Goal: Task Accomplishment & Management: Use online tool/utility

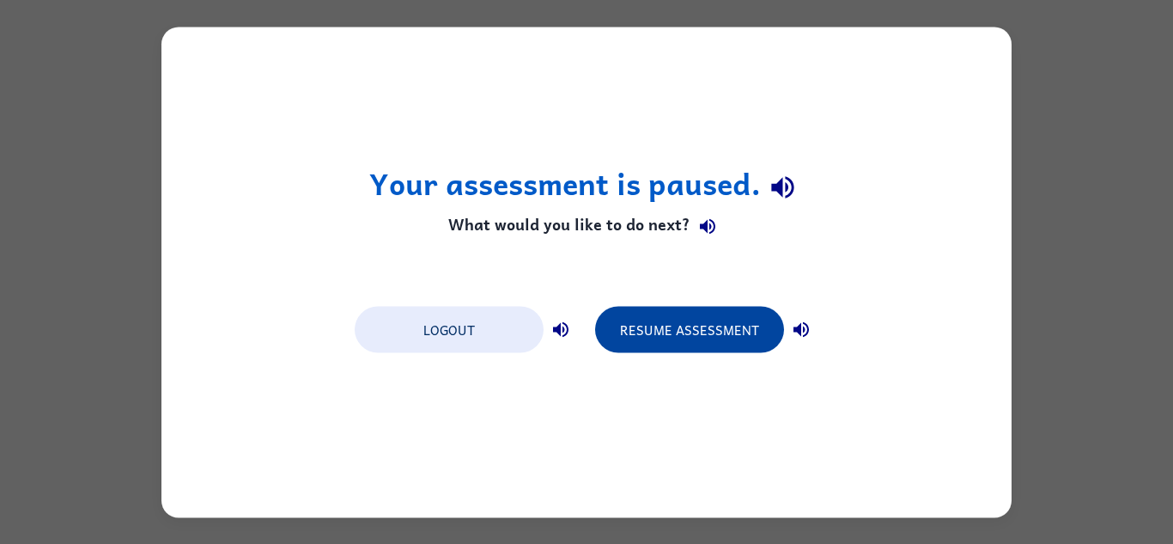
click at [659, 333] on button "Resume Assessment" at bounding box center [689, 329] width 189 height 46
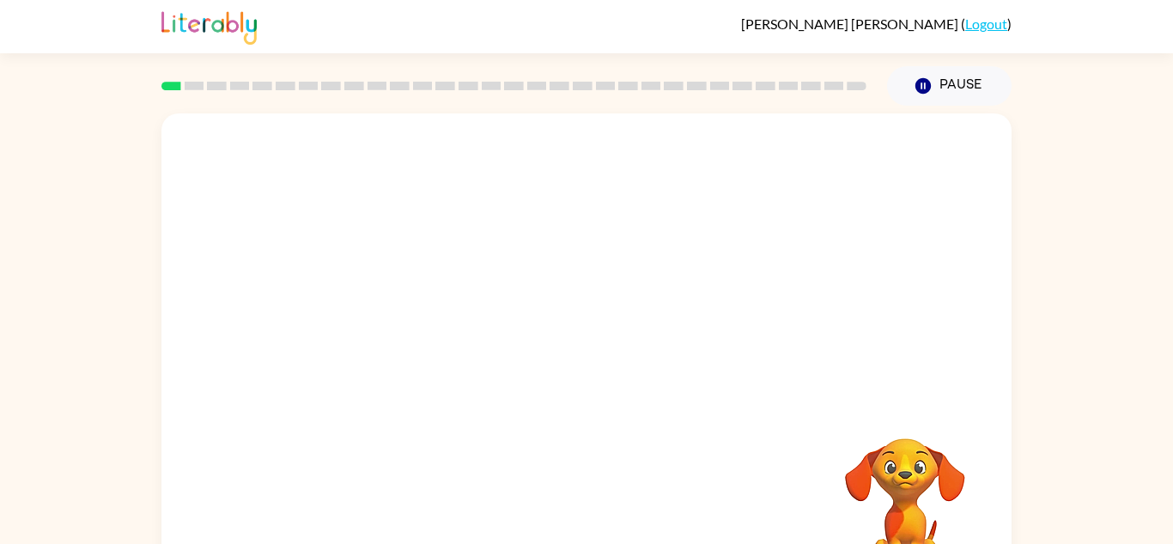
click at [659, 333] on div at bounding box center [587, 257] width 850 height 289
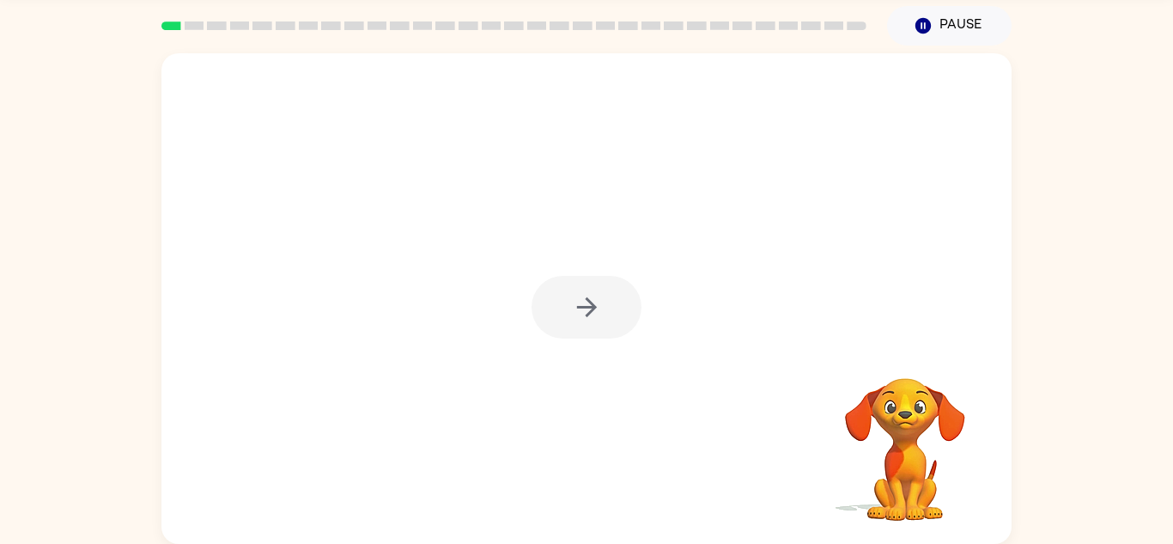
click at [589, 309] on div at bounding box center [587, 307] width 110 height 63
click at [596, 319] on icon "button" at bounding box center [587, 307] width 30 height 30
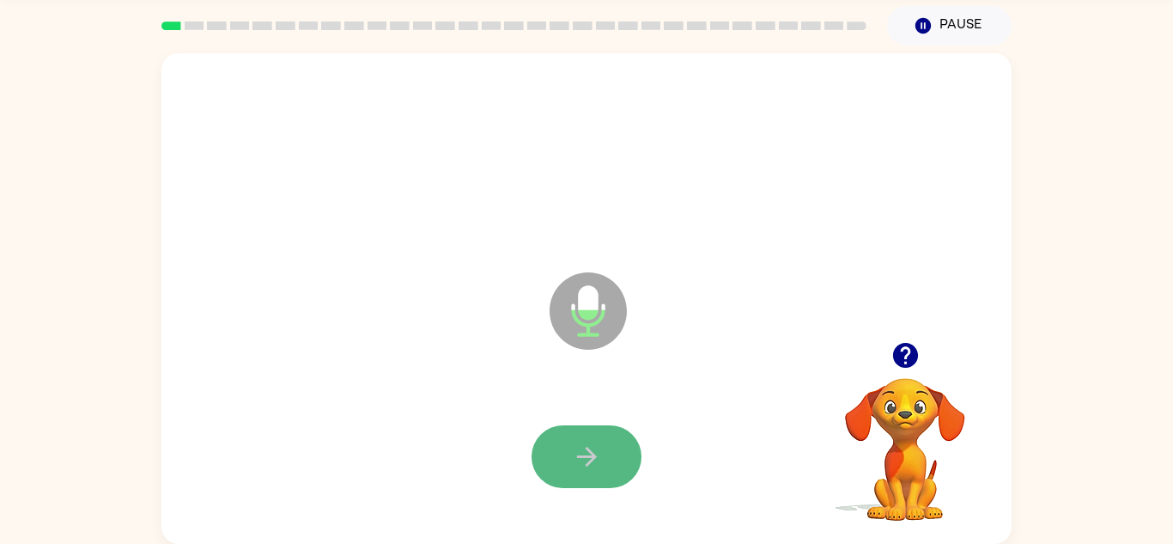
click at [627, 458] on button "button" at bounding box center [587, 456] width 110 height 63
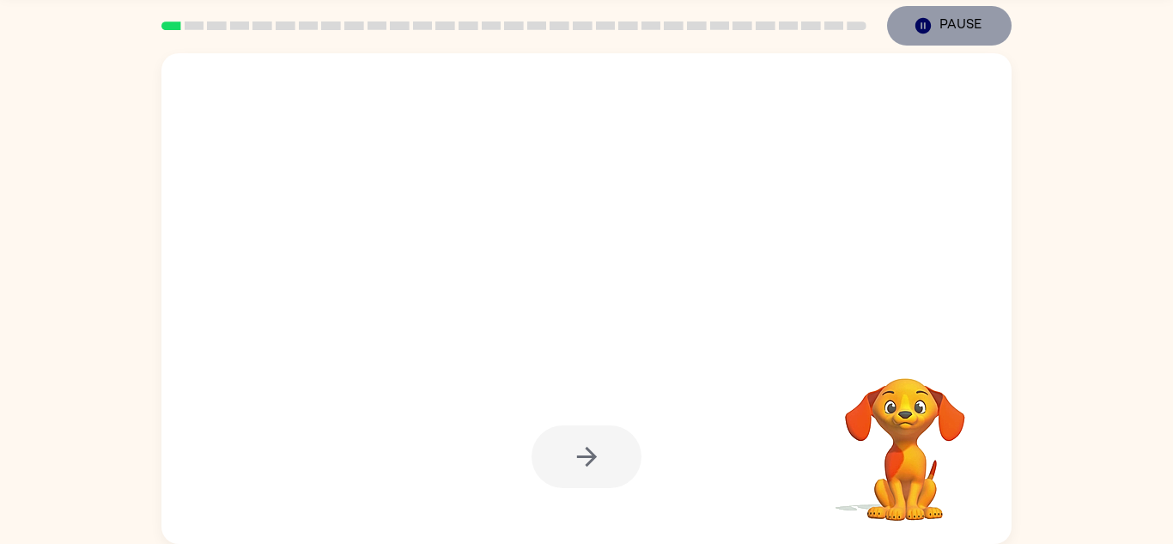
click at [930, 22] on icon "Pause" at bounding box center [923, 25] width 19 height 19
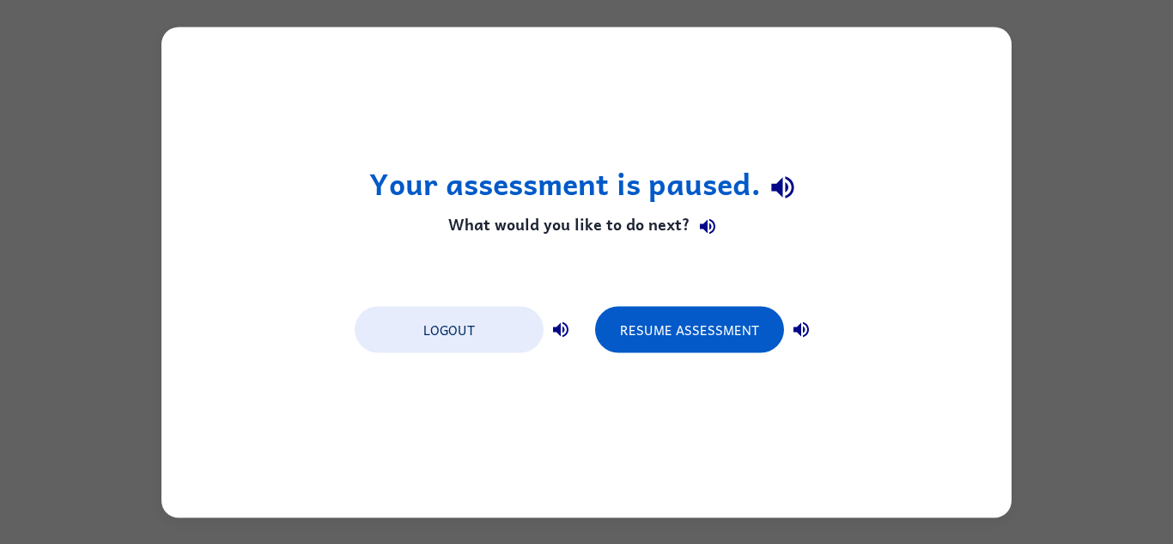
scroll to position [0, 0]
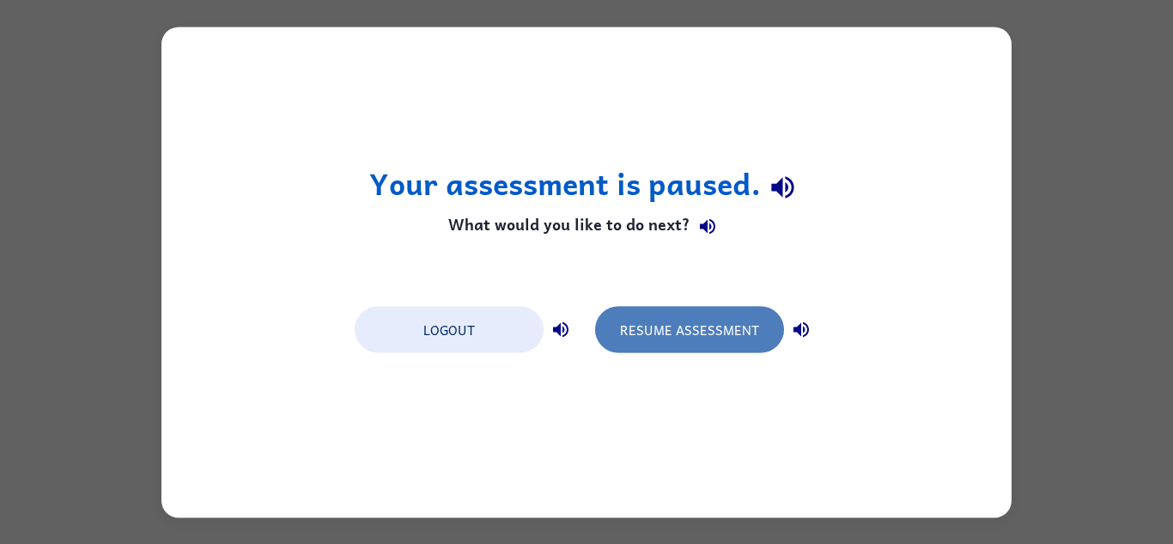
click at [686, 312] on button "Resume Assessment" at bounding box center [689, 329] width 189 height 46
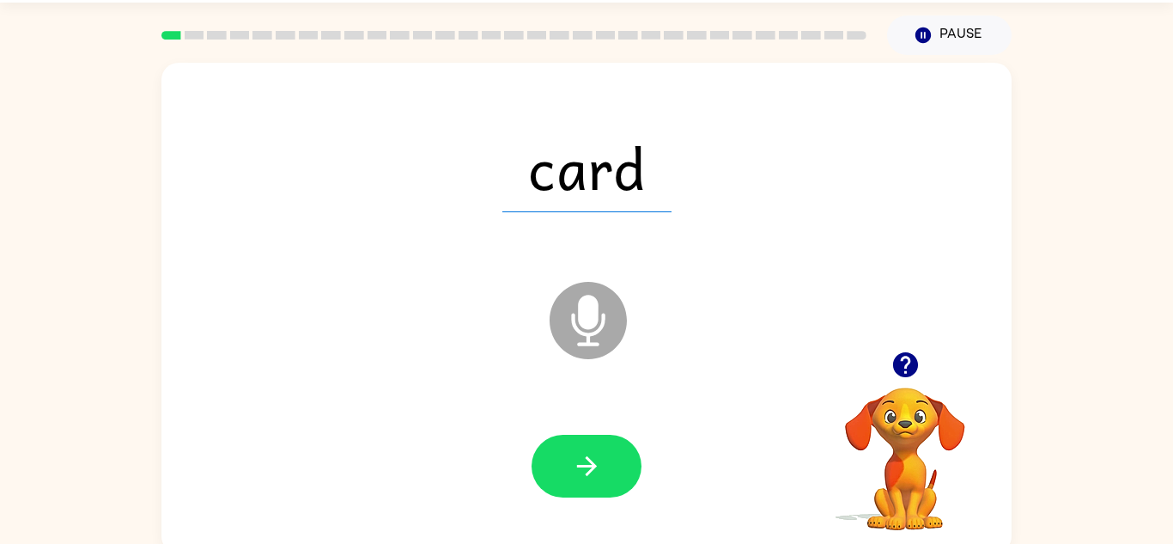
scroll to position [44, 0]
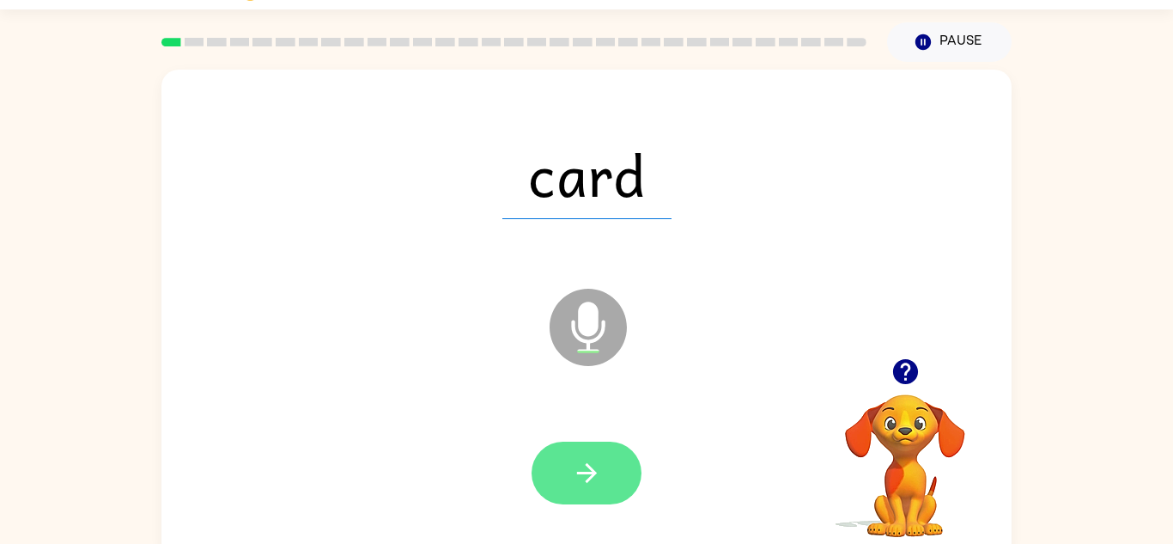
click at [588, 477] on icon "button" at bounding box center [587, 473] width 30 height 30
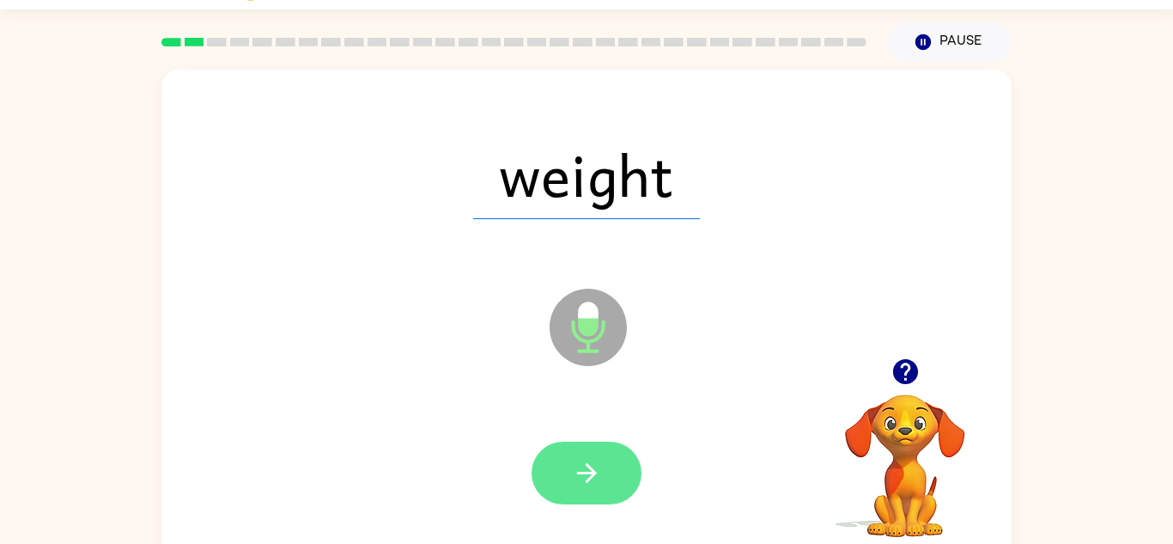
click at [587, 458] on icon "button" at bounding box center [587, 473] width 30 height 30
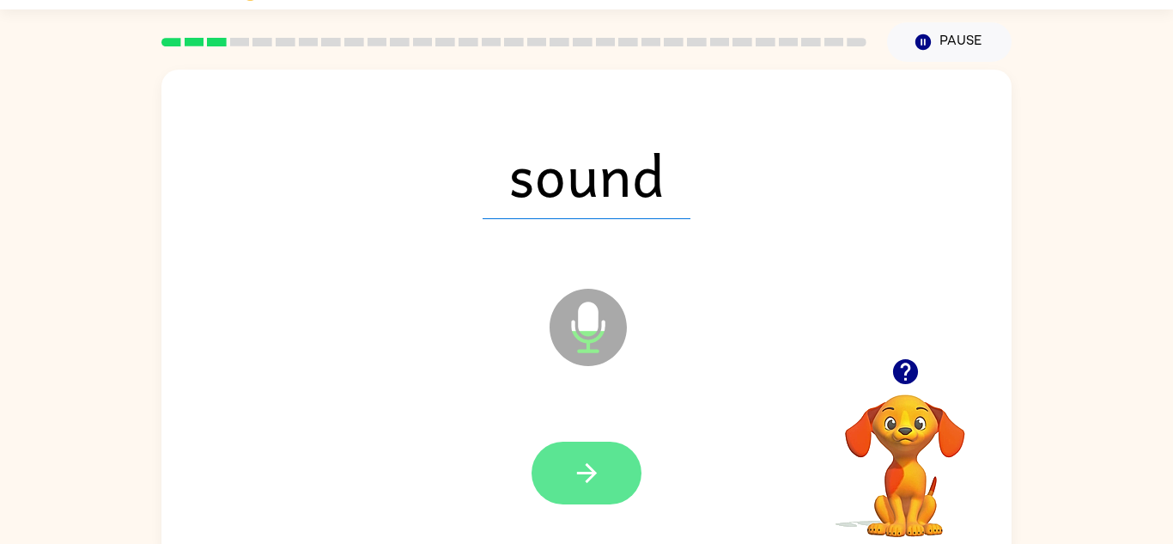
click at [579, 468] on icon "button" at bounding box center [587, 473] width 30 height 30
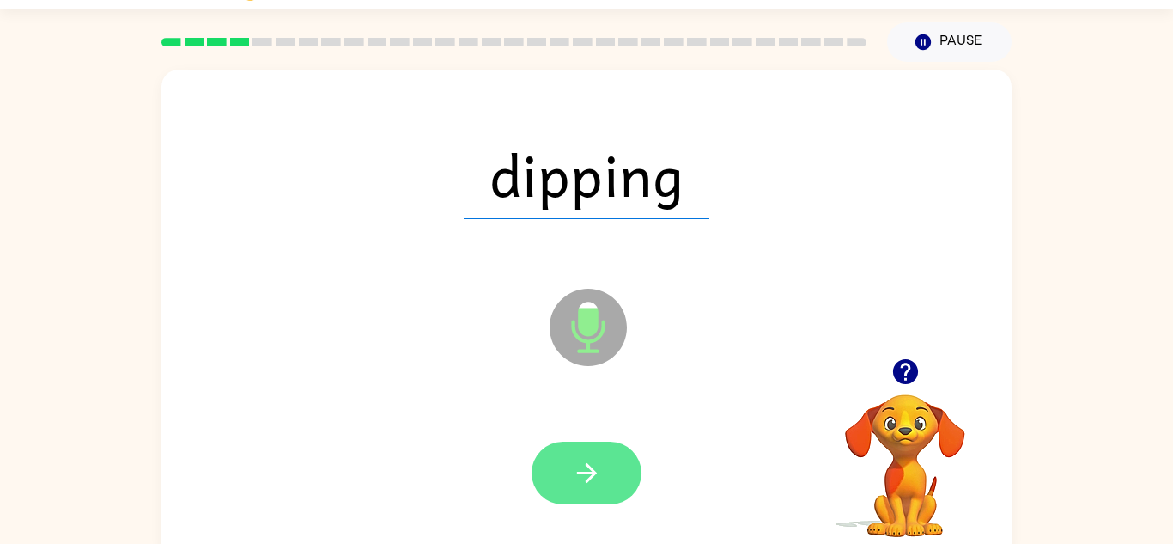
click at [591, 473] on icon "button" at bounding box center [587, 473] width 30 height 30
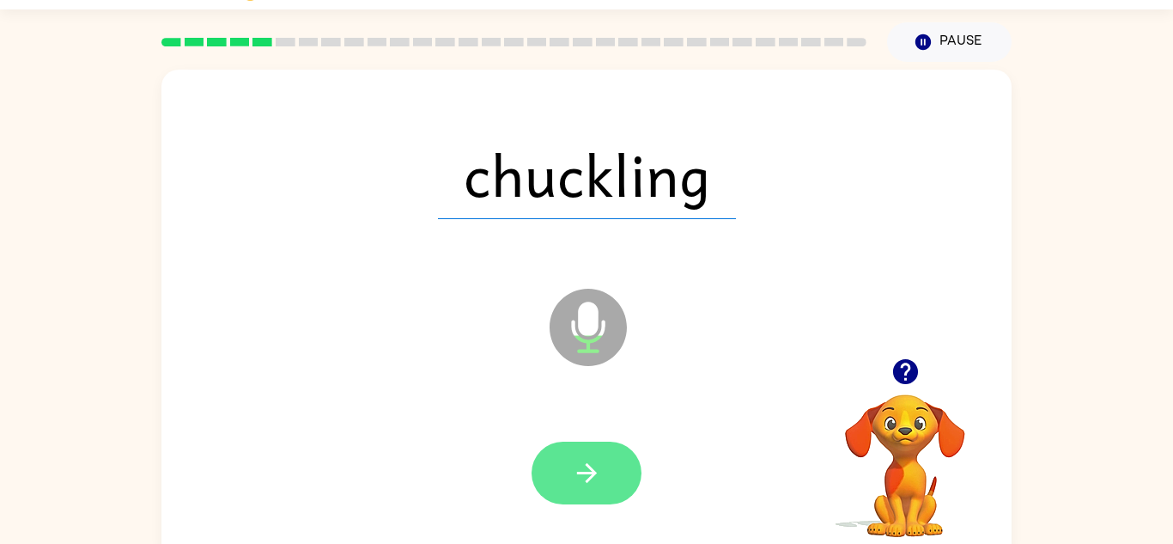
click at [596, 471] on icon "button" at bounding box center [587, 473] width 30 height 30
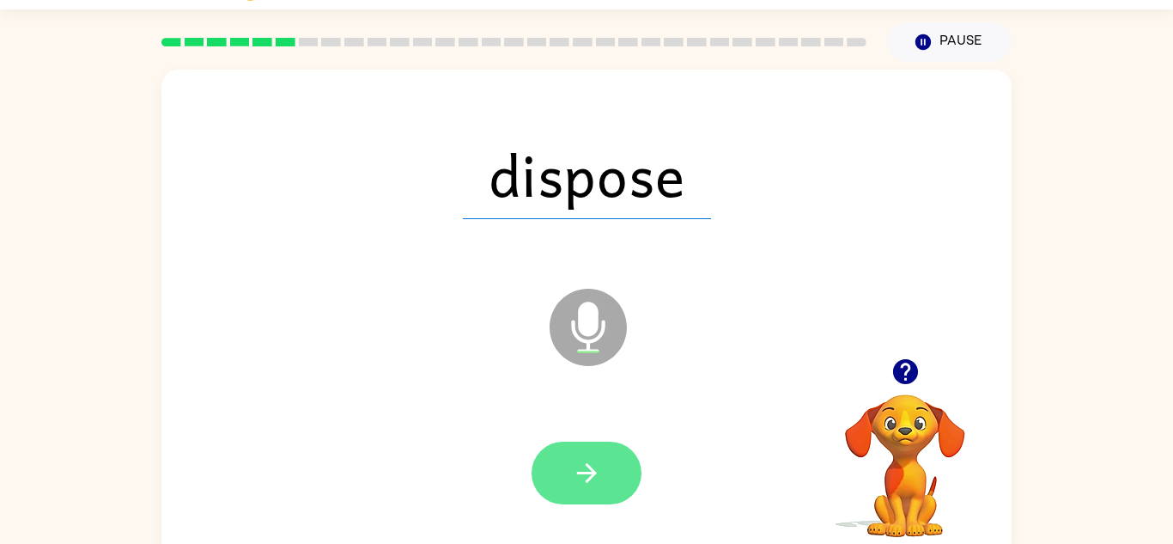
click at [611, 475] on button "button" at bounding box center [587, 473] width 110 height 63
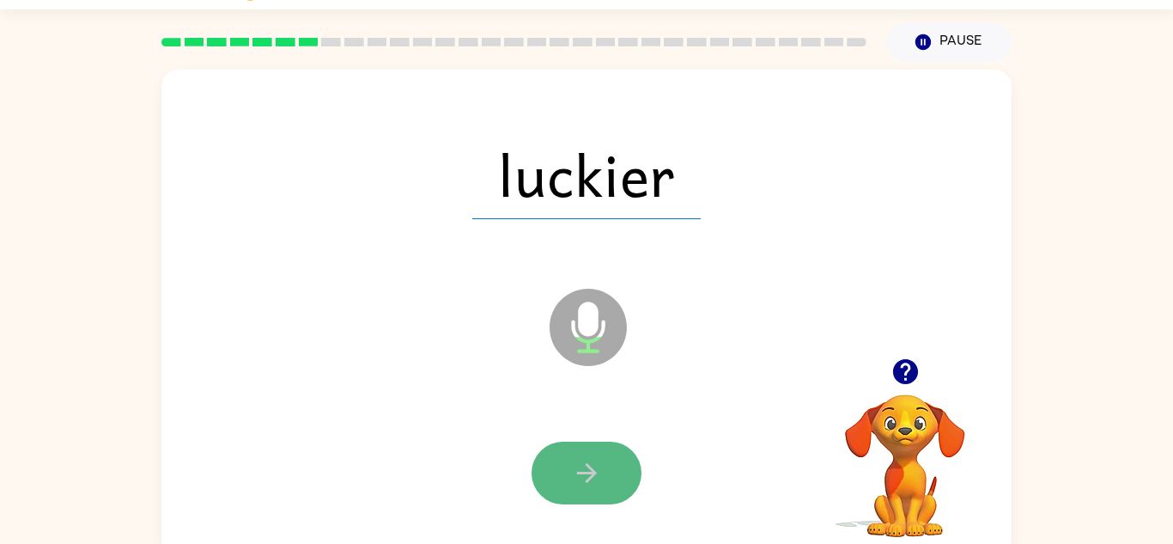
click at [589, 481] on icon "button" at bounding box center [587, 473] width 30 height 30
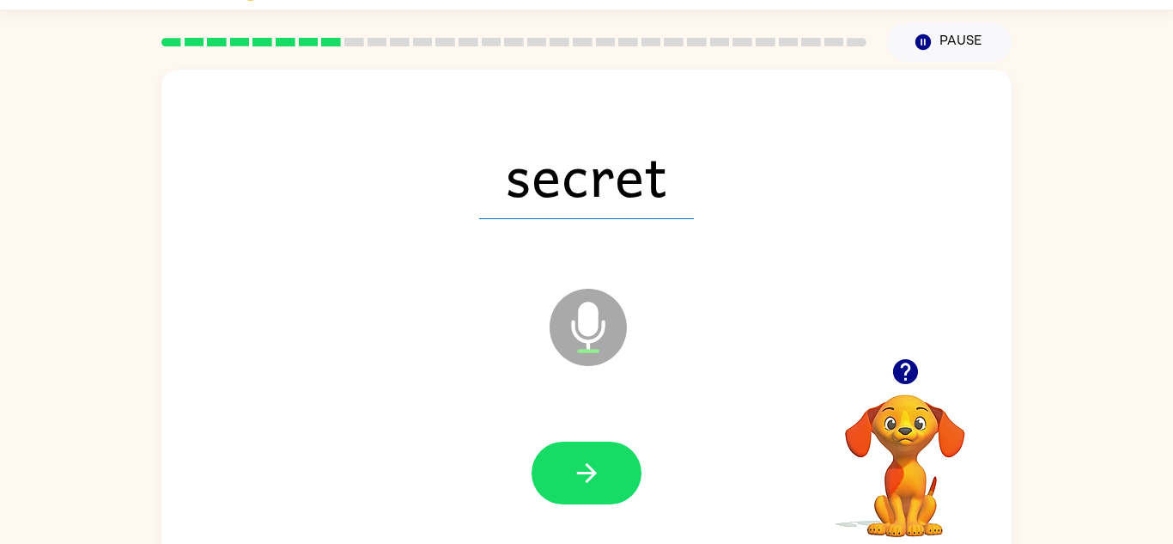
click at [589, 481] on icon "button" at bounding box center [587, 473] width 30 height 30
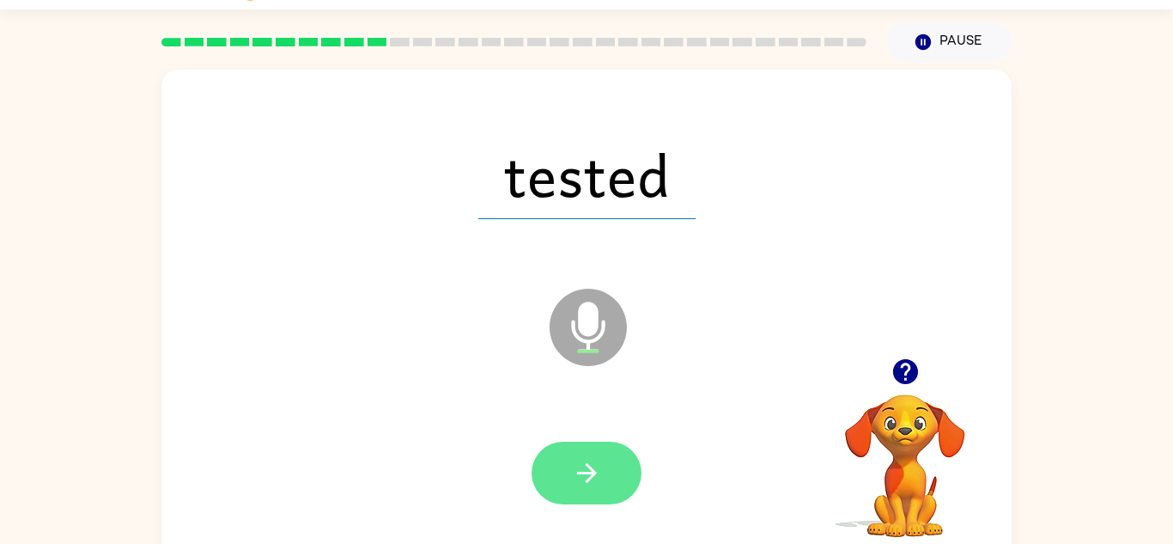
click at [589, 472] on icon "button" at bounding box center [586, 473] width 20 height 20
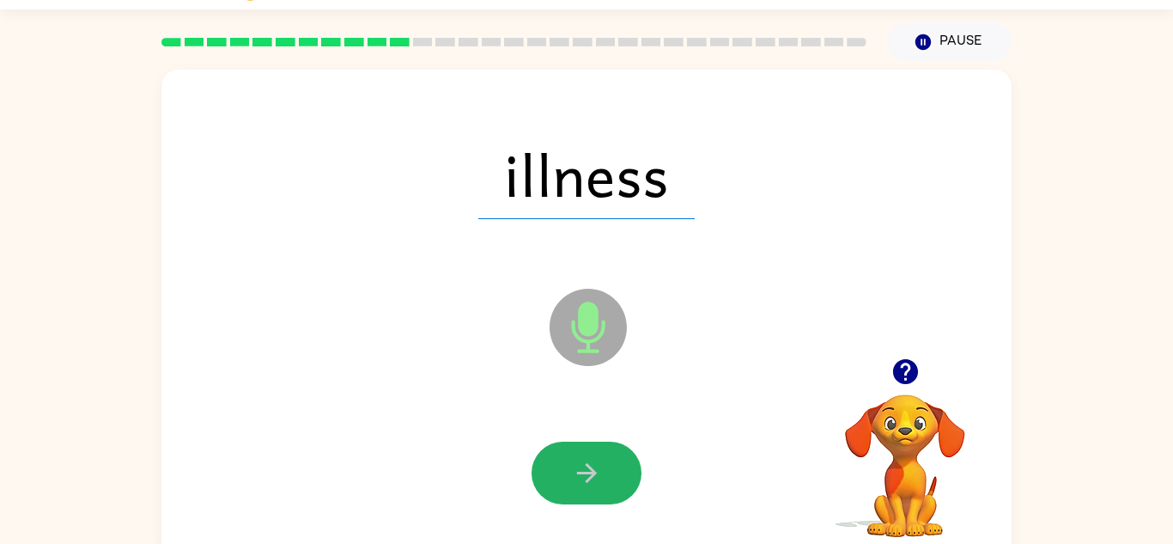
click at [589, 472] on icon "button" at bounding box center [586, 473] width 20 height 20
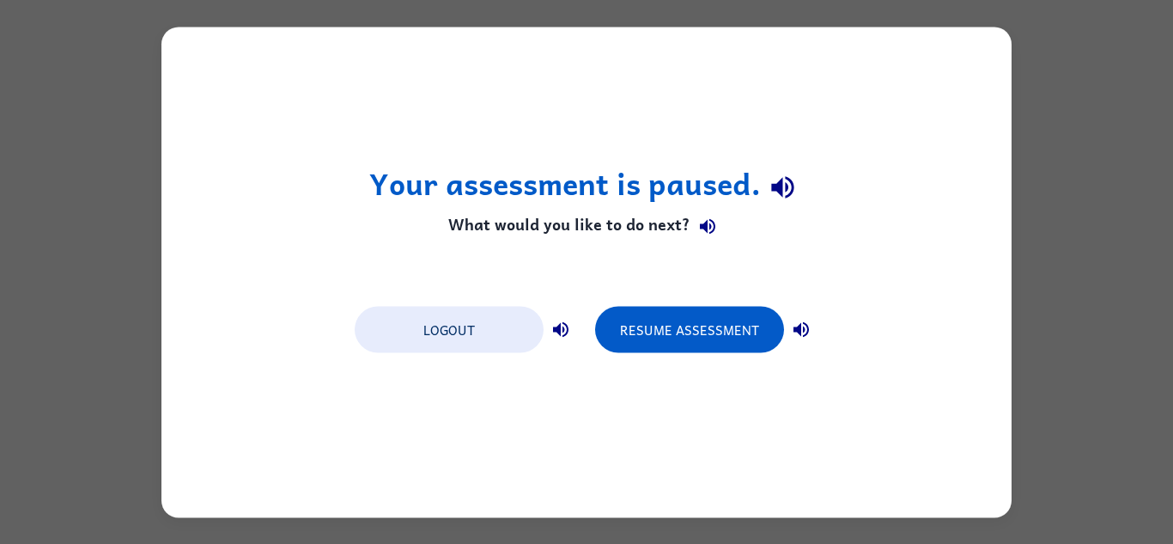
scroll to position [0, 0]
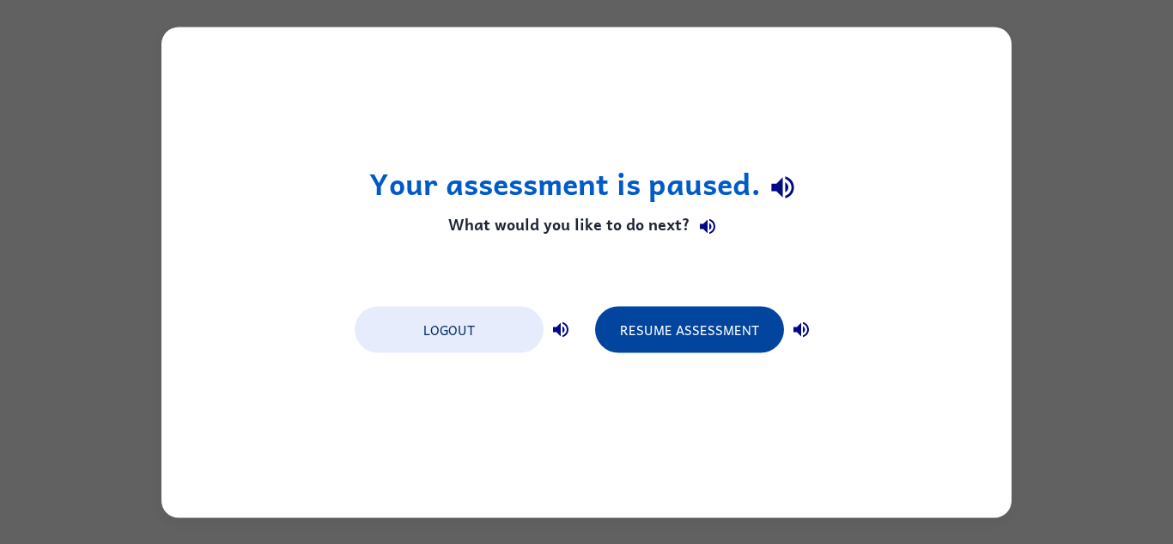
click at [691, 333] on button "Resume Assessment" at bounding box center [689, 329] width 189 height 46
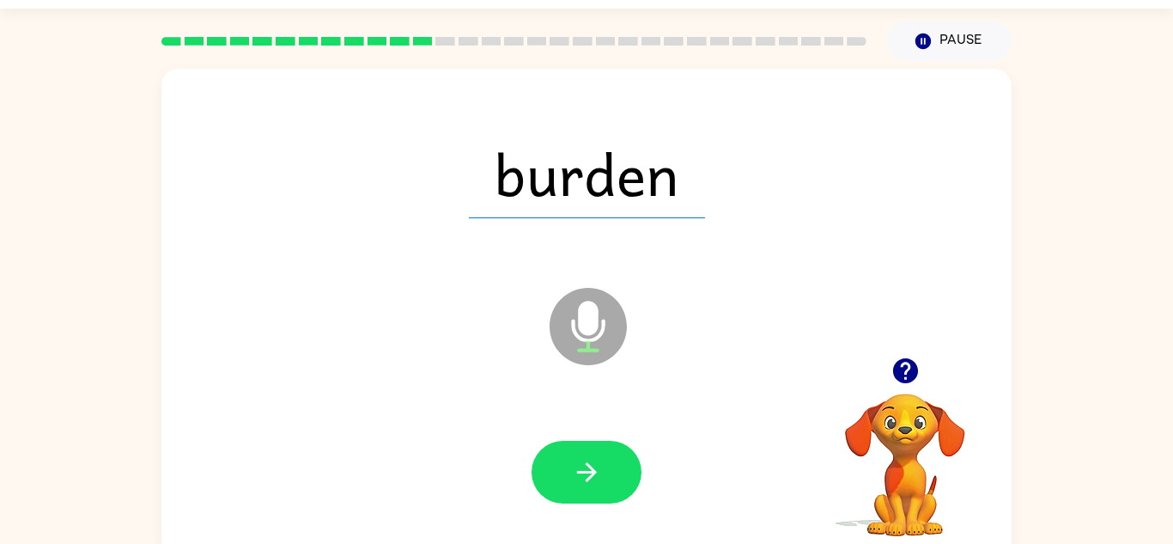
scroll to position [60, 0]
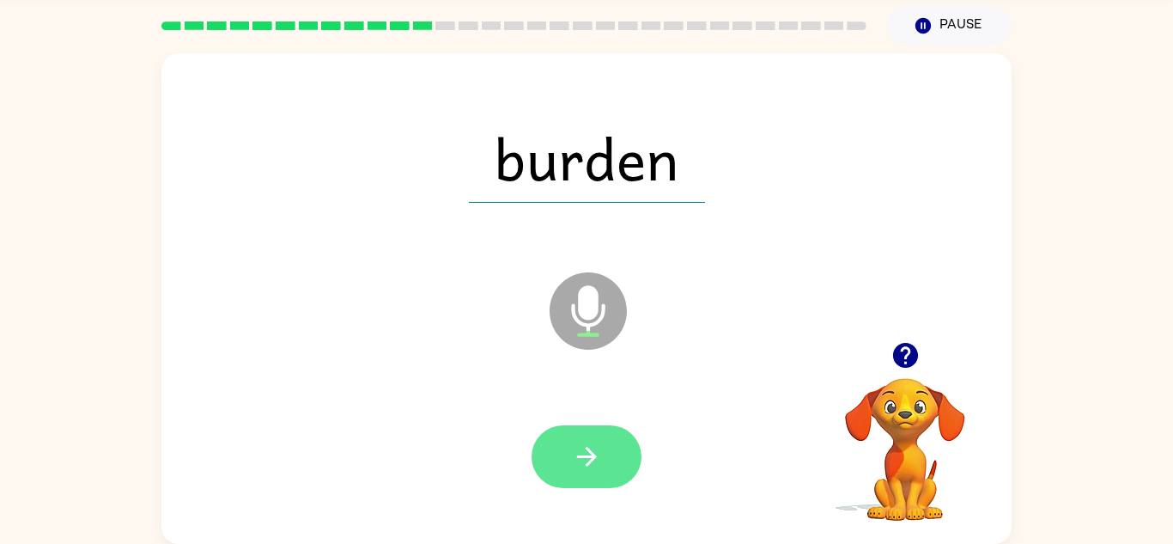
click at [605, 486] on button "button" at bounding box center [587, 456] width 110 height 63
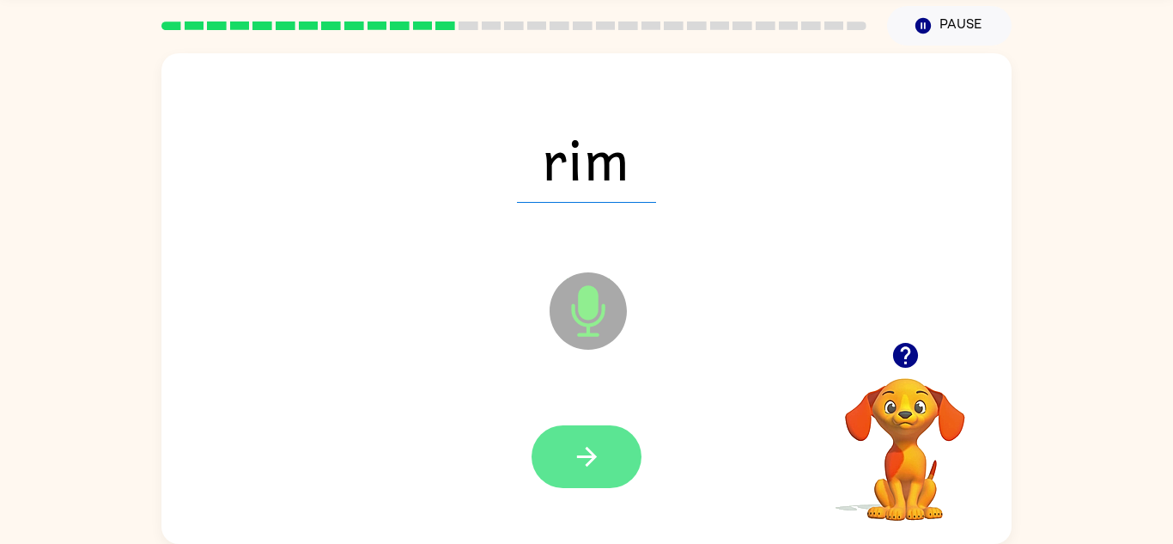
click at [618, 468] on button "button" at bounding box center [587, 456] width 110 height 63
click at [593, 460] on icon "button" at bounding box center [586, 457] width 20 height 20
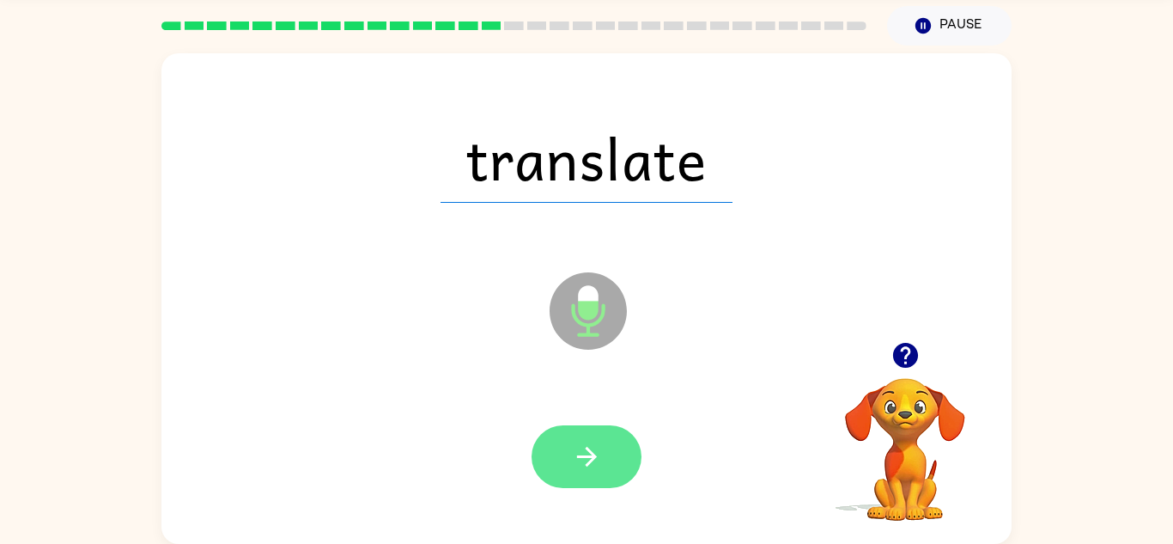
click at [594, 484] on button "button" at bounding box center [587, 456] width 110 height 63
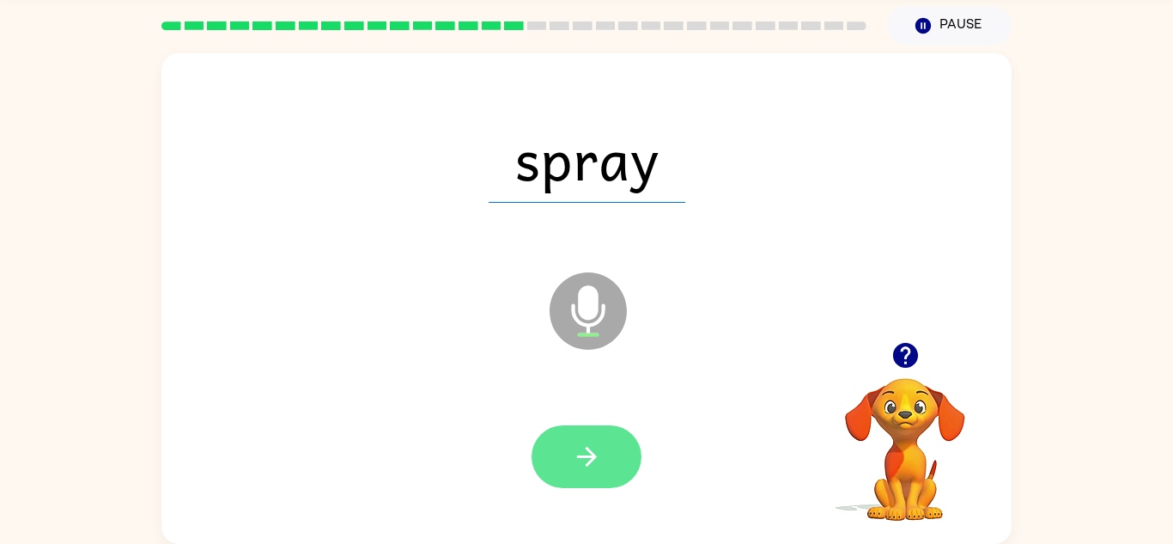
click at [589, 460] on icon "button" at bounding box center [586, 457] width 20 height 20
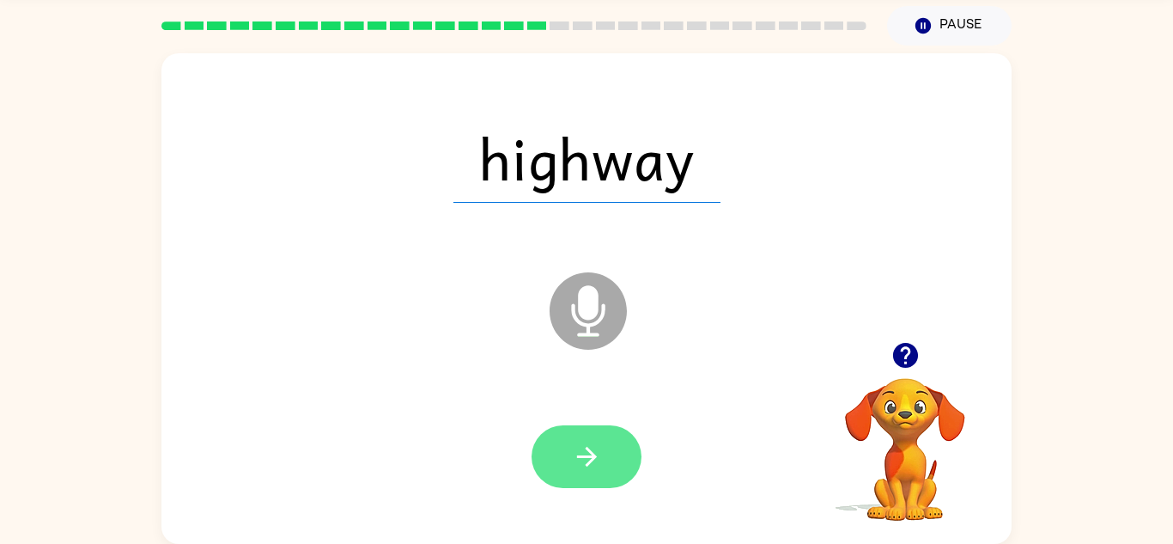
click at [588, 458] on icon "button" at bounding box center [587, 457] width 30 height 30
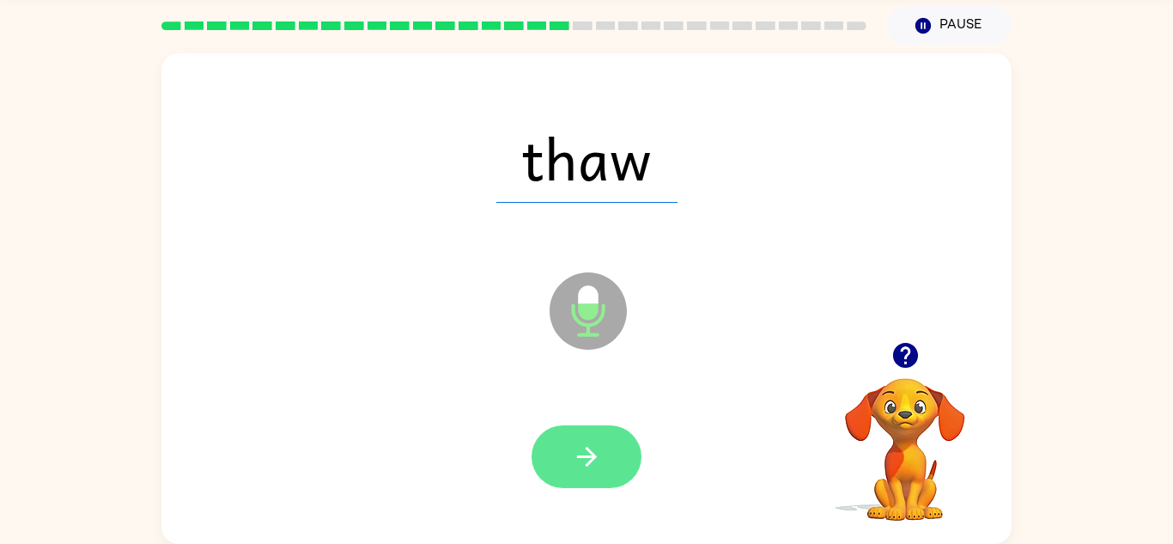
click at [594, 476] on button "button" at bounding box center [587, 456] width 110 height 63
click at [583, 470] on icon "button" at bounding box center [587, 457] width 30 height 30
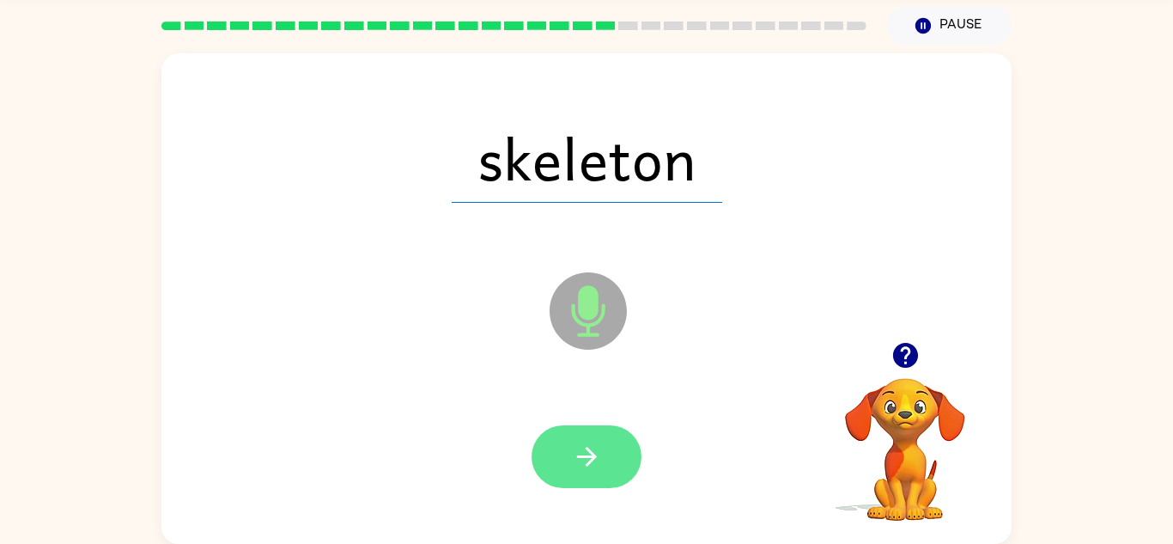
click at [573, 467] on icon "button" at bounding box center [587, 457] width 30 height 30
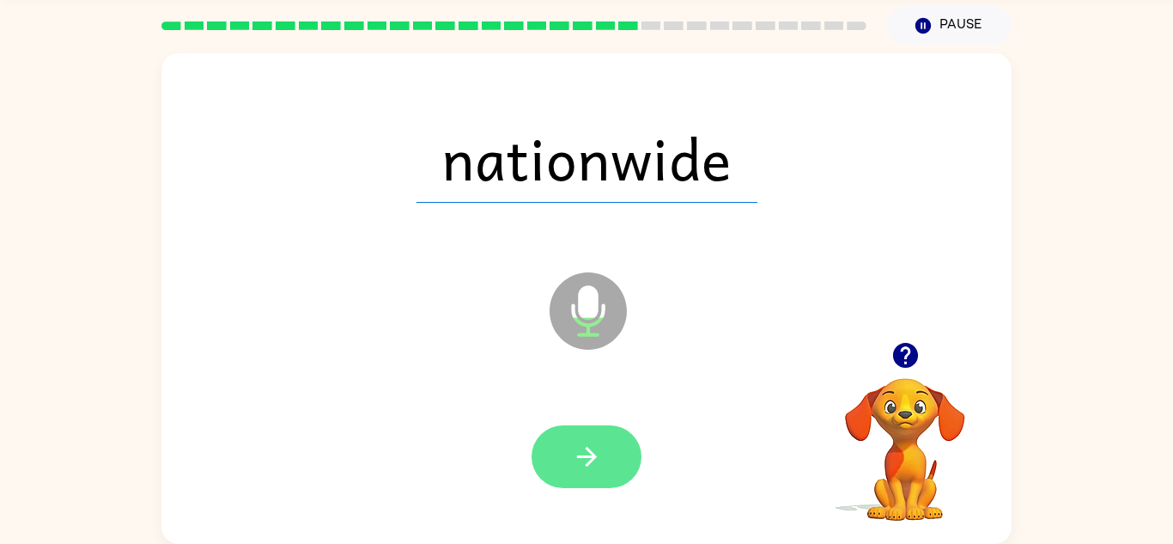
click at [575, 468] on icon "button" at bounding box center [587, 457] width 30 height 30
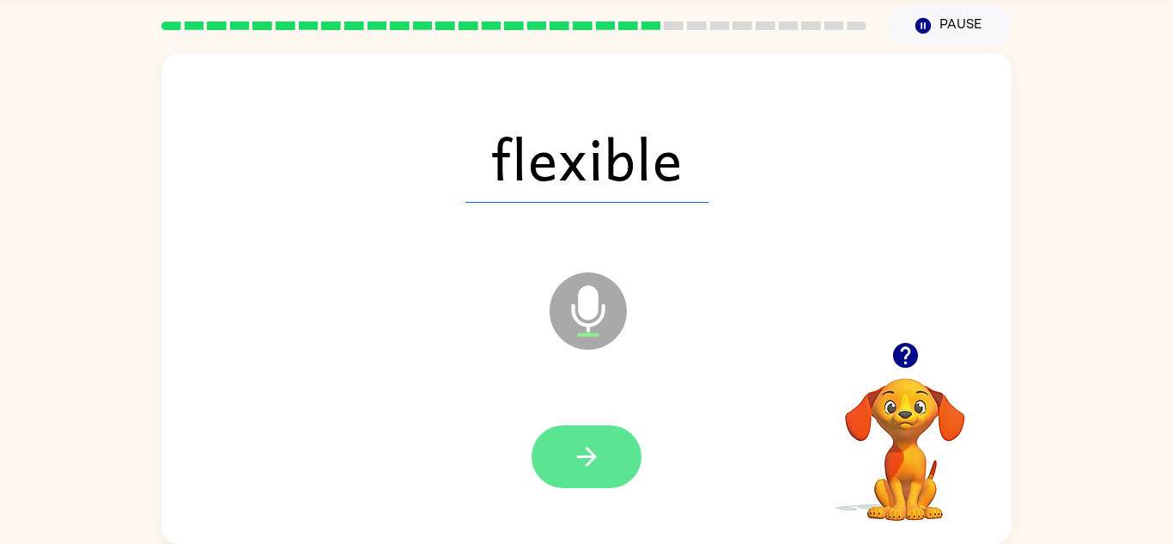
click at [613, 460] on button "button" at bounding box center [587, 456] width 110 height 63
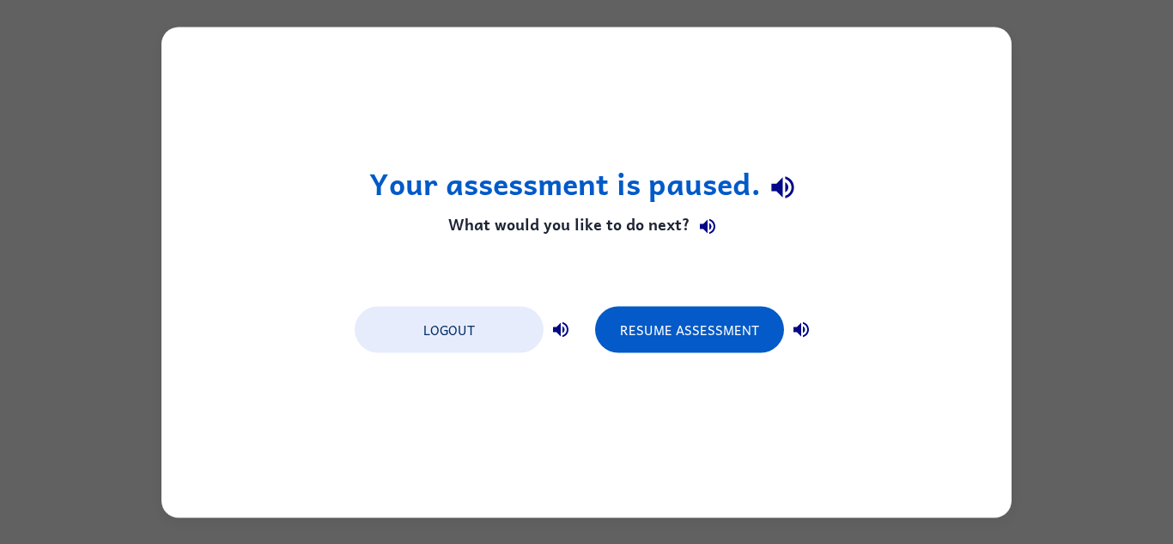
scroll to position [0, 0]
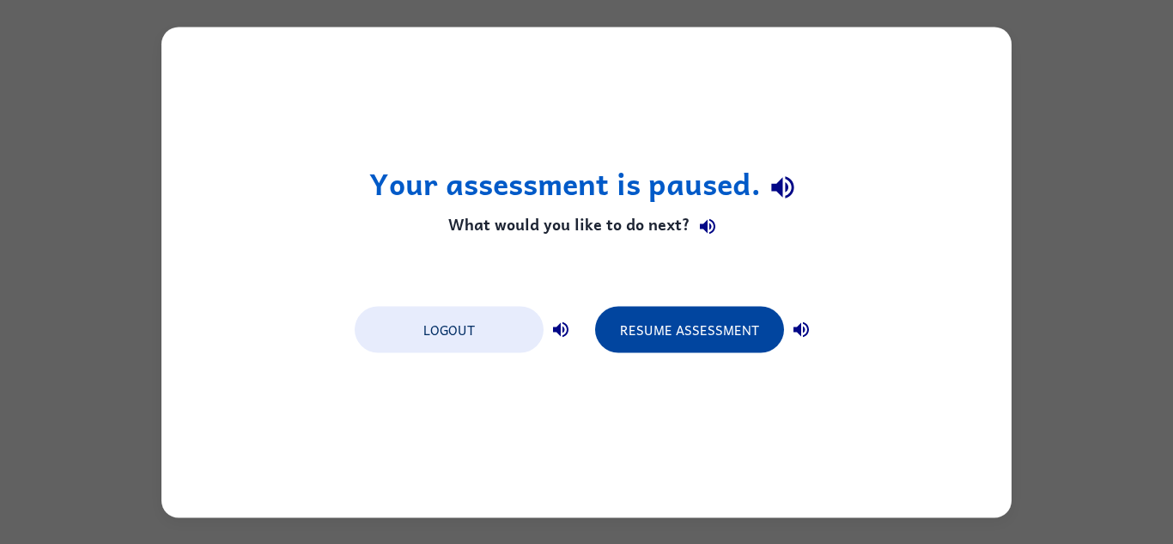
click at [692, 330] on button "Resume Assessment" at bounding box center [689, 329] width 189 height 46
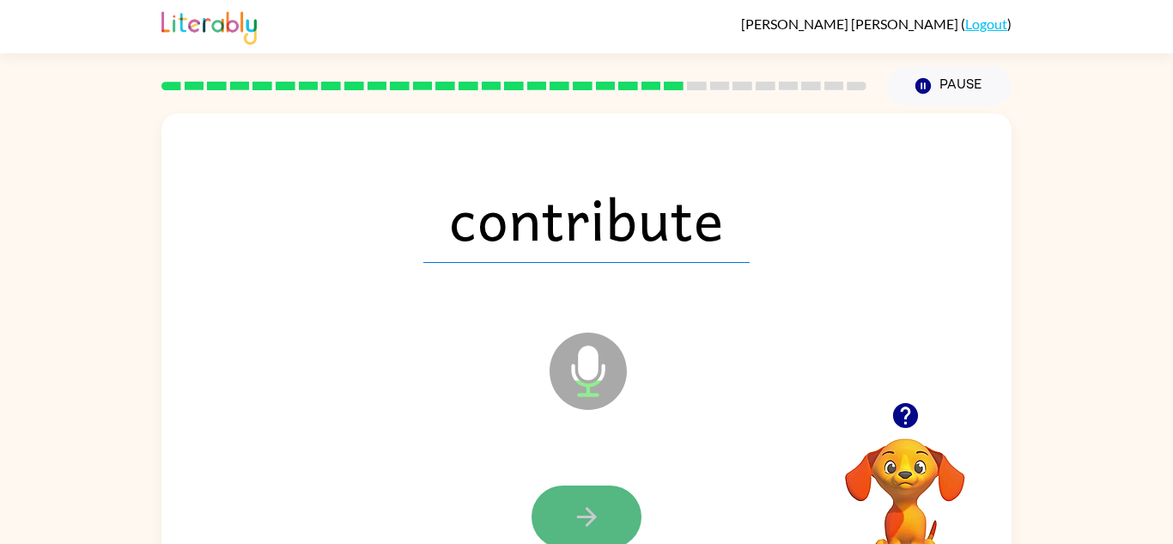
click at [582, 520] on icon "button" at bounding box center [587, 517] width 30 height 30
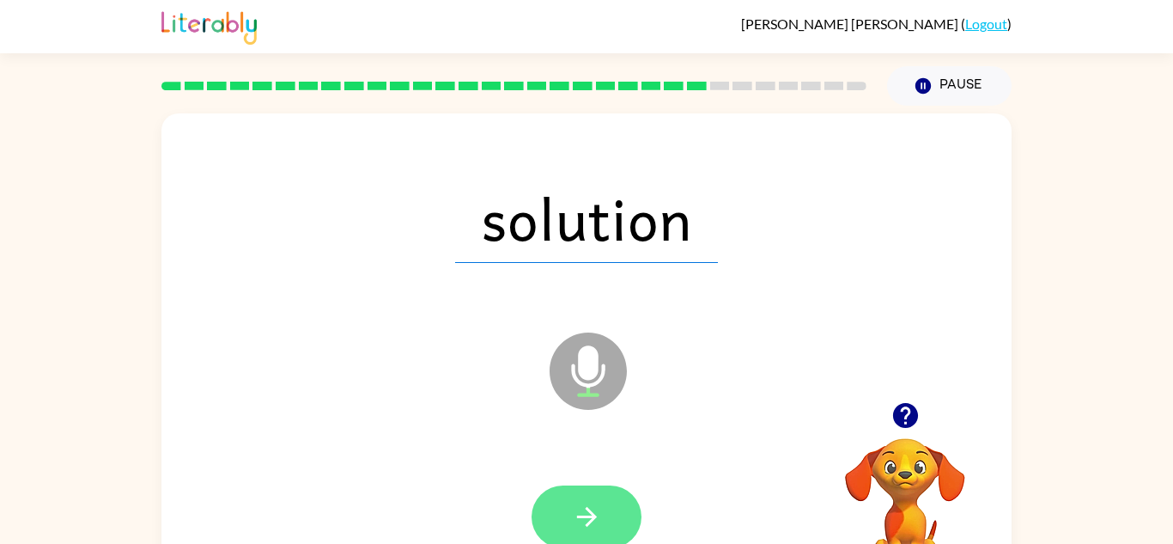
click at [589, 502] on icon "button" at bounding box center [587, 517] width 30 height 30
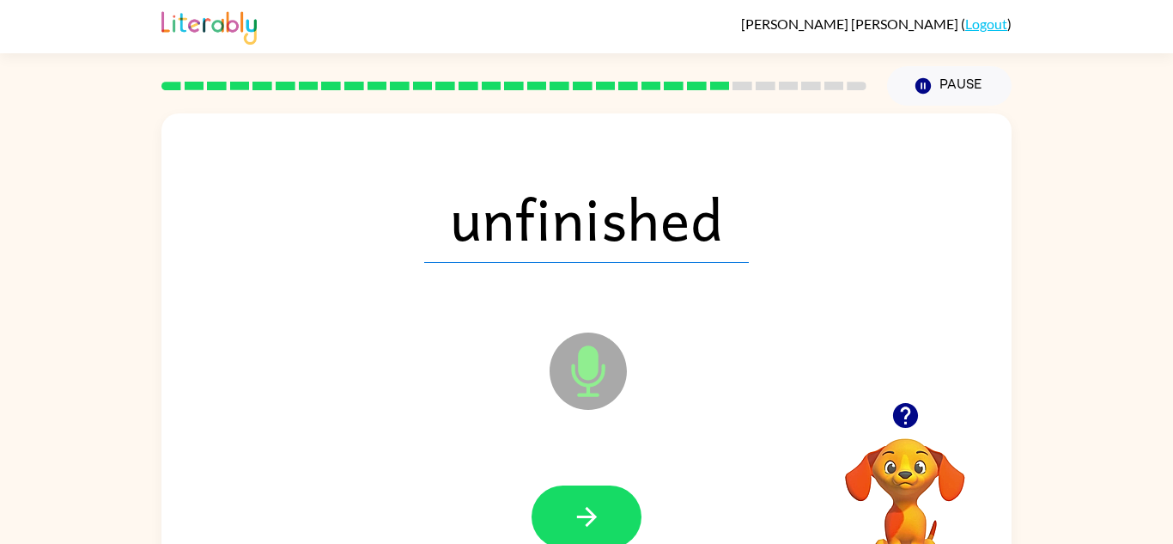
click at [590, 518] on icon "button" at bounding box center [587, 517] width 30 height 30
click at [590, 518] on div at bounding box center [587, 516] width 110 height 63
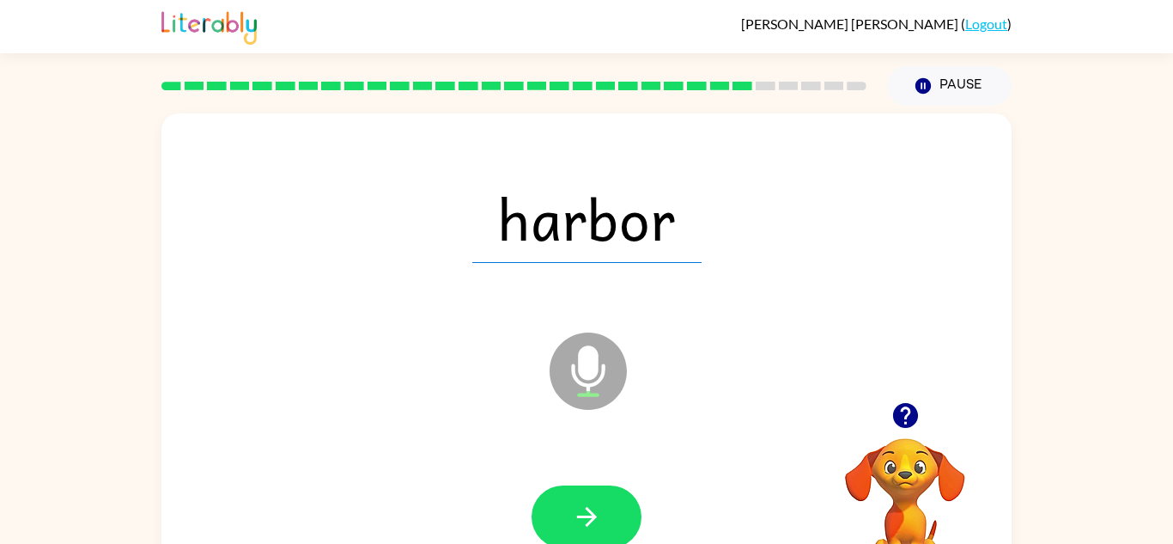
click at [590, 518] on icon "button" at bounding box center [587, 517] width 30 height 30
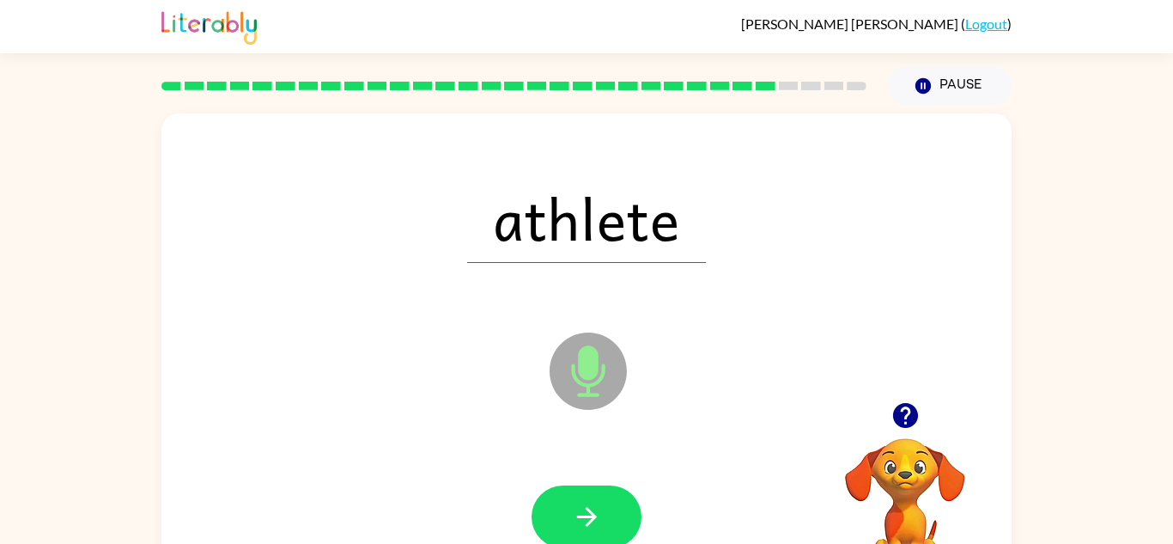
click at [590, 518] on icon "button" at bounding box center [587, 517] width 30 height 30
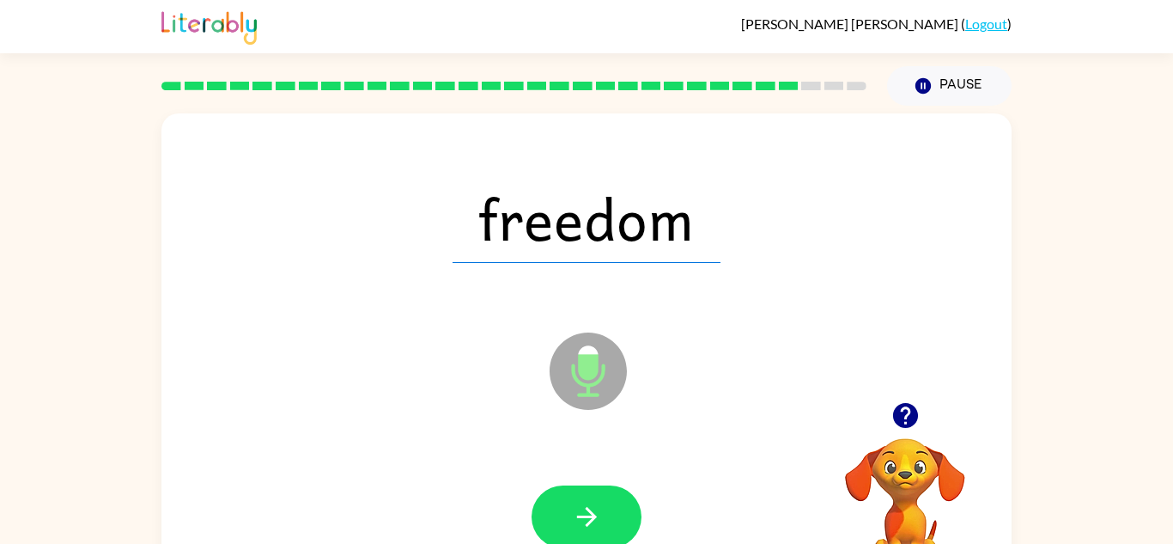
click at [590, 518] on icon "button" at bounding box center [587, 517] width 30 height 30
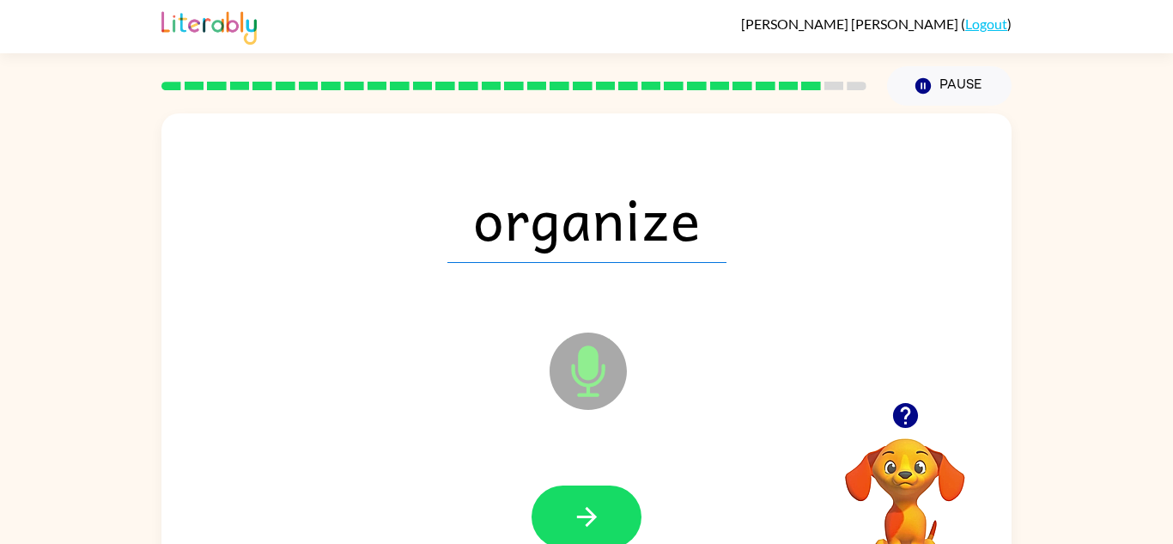
click at [590, 518] on icon "button" at bounding box center [587, 517] width 30 height 30
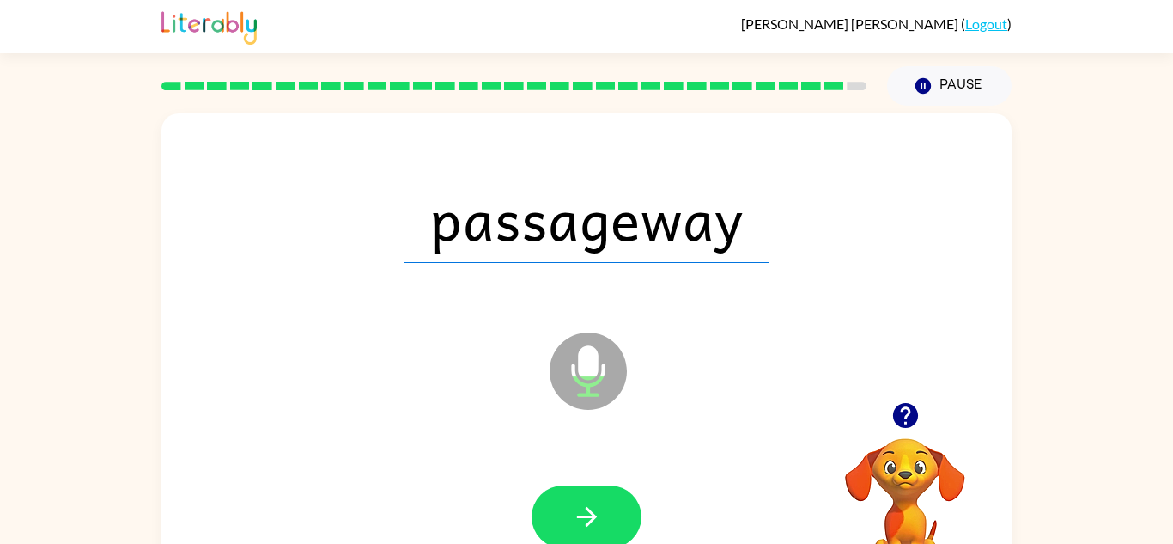
click at [590, 518] on icon "button" at bounding box center [587, 517] width 30 height 30
